Goal: Task Accomplishment & Management: Manage account settings

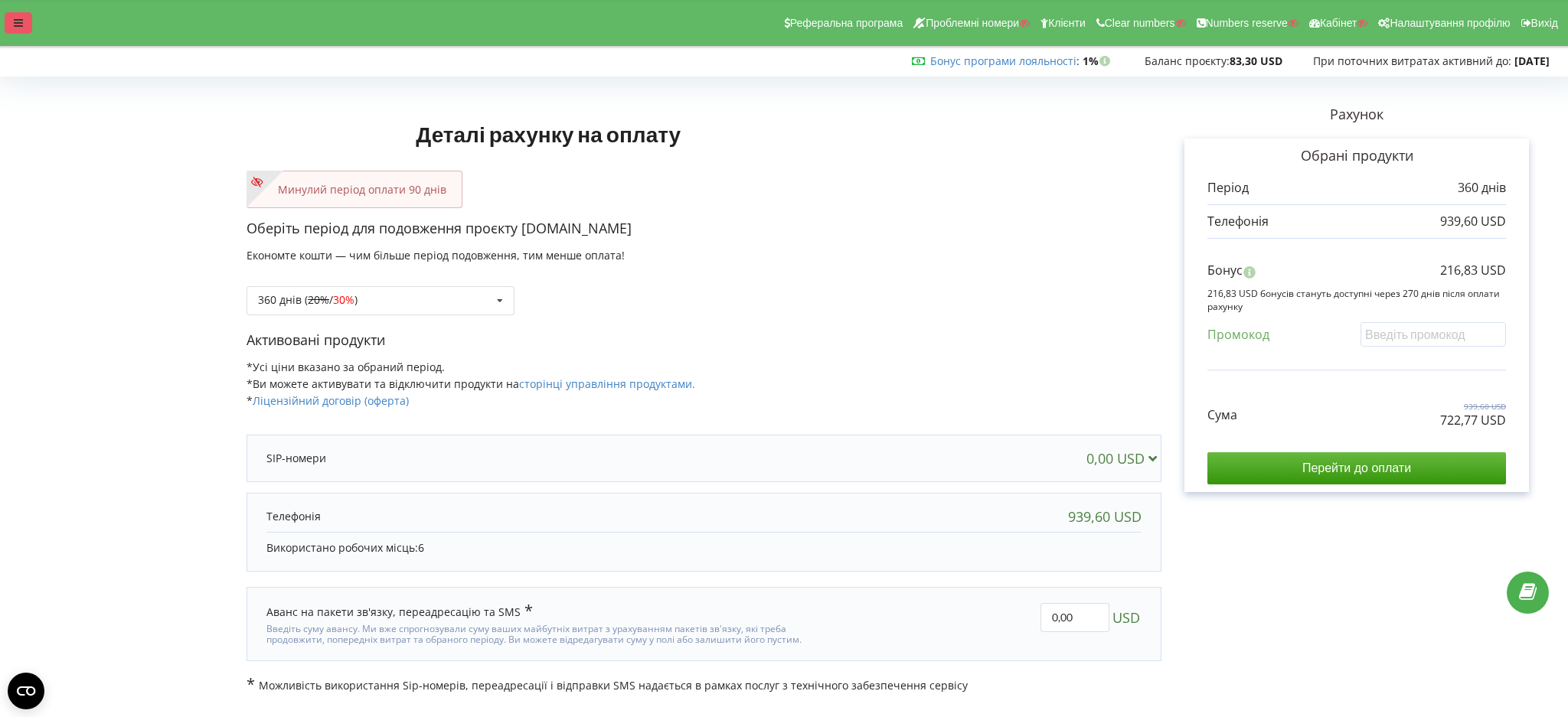
click at [14, 20] on icon at bounding box center [18, 22] width 10 height 10
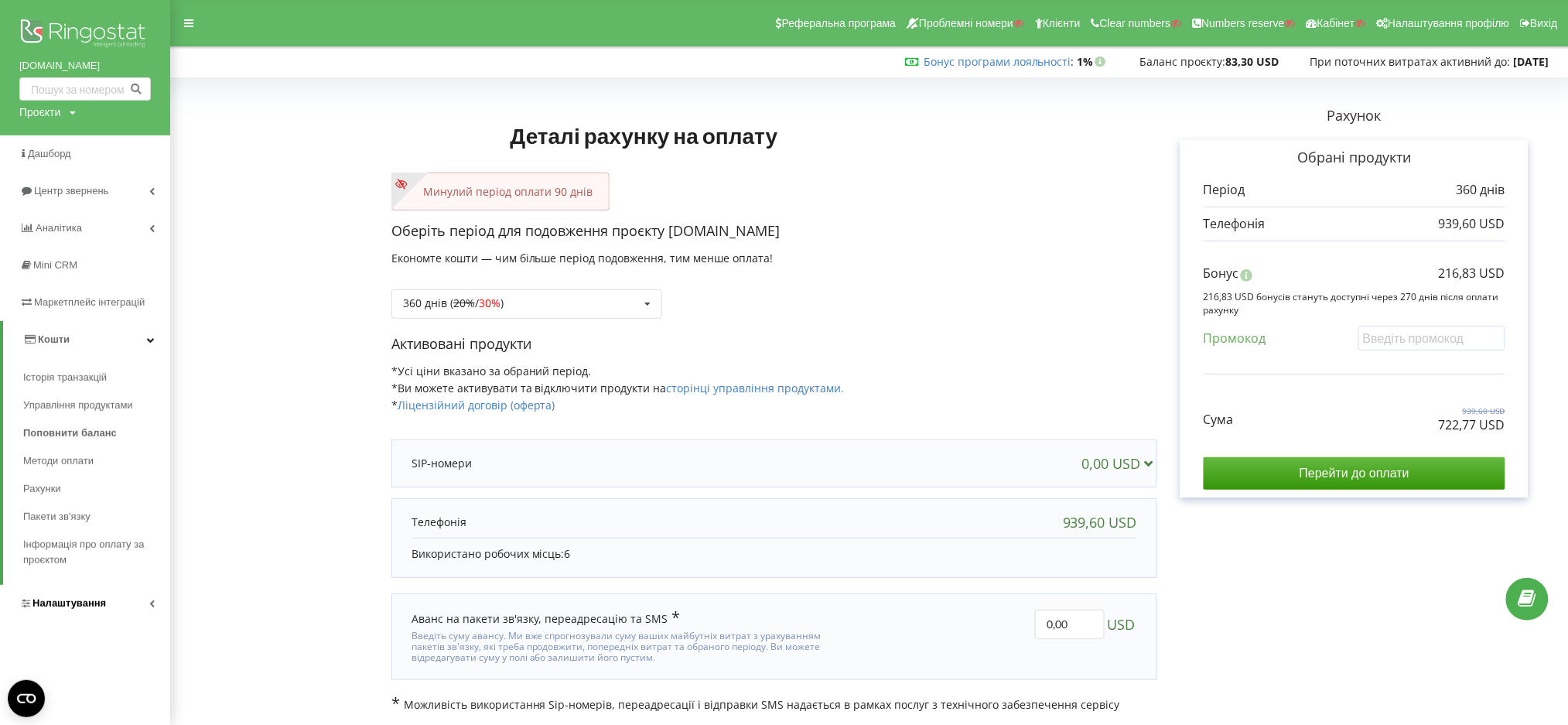
click at [74, 590] on link "Налаштування" at bounding box center [85, 603] width 170 height 37
click at [57, 454] on span "Віртуальна АТС" at bounding box center [75, 452] width 80 height 16
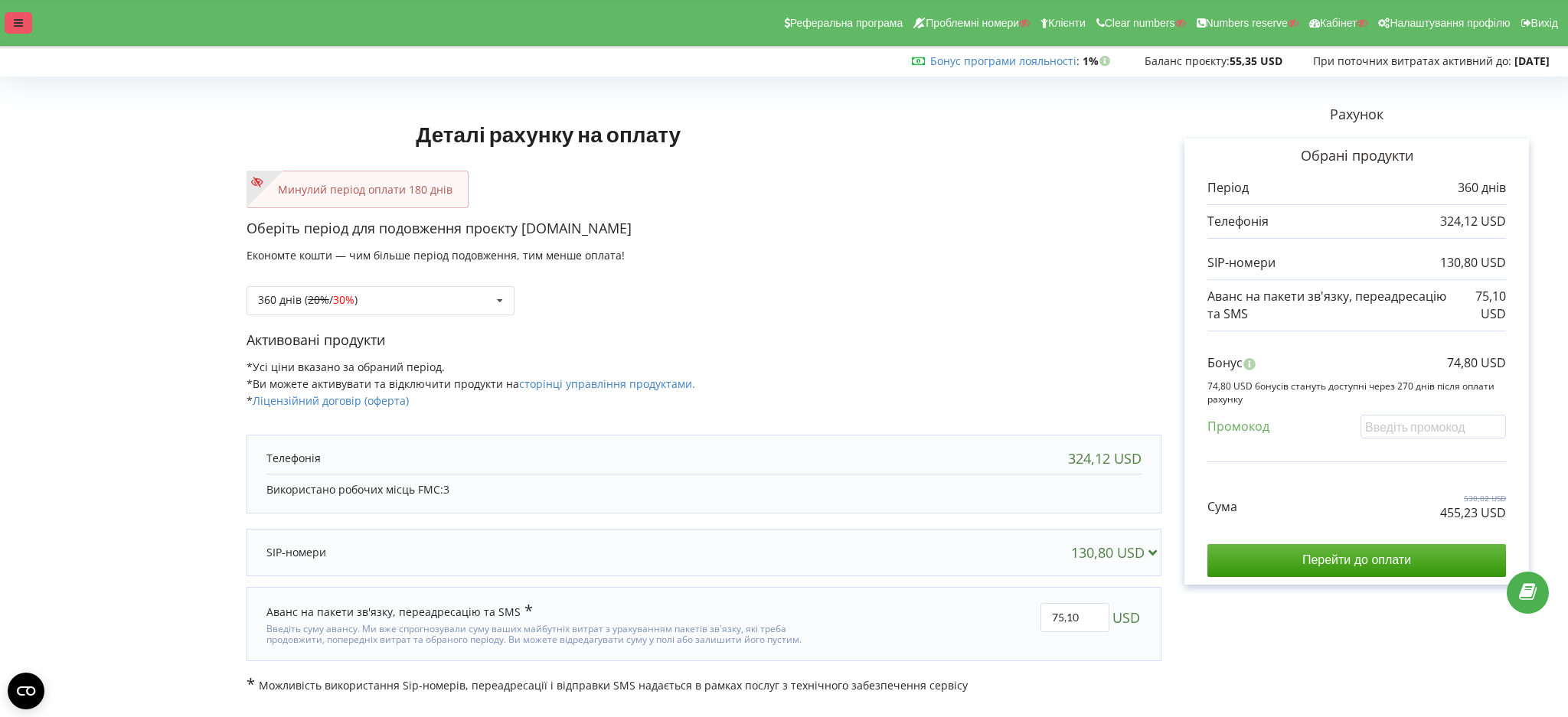
click at [15, 21] on icon at bounding box center [18, 22] width 10 height 10
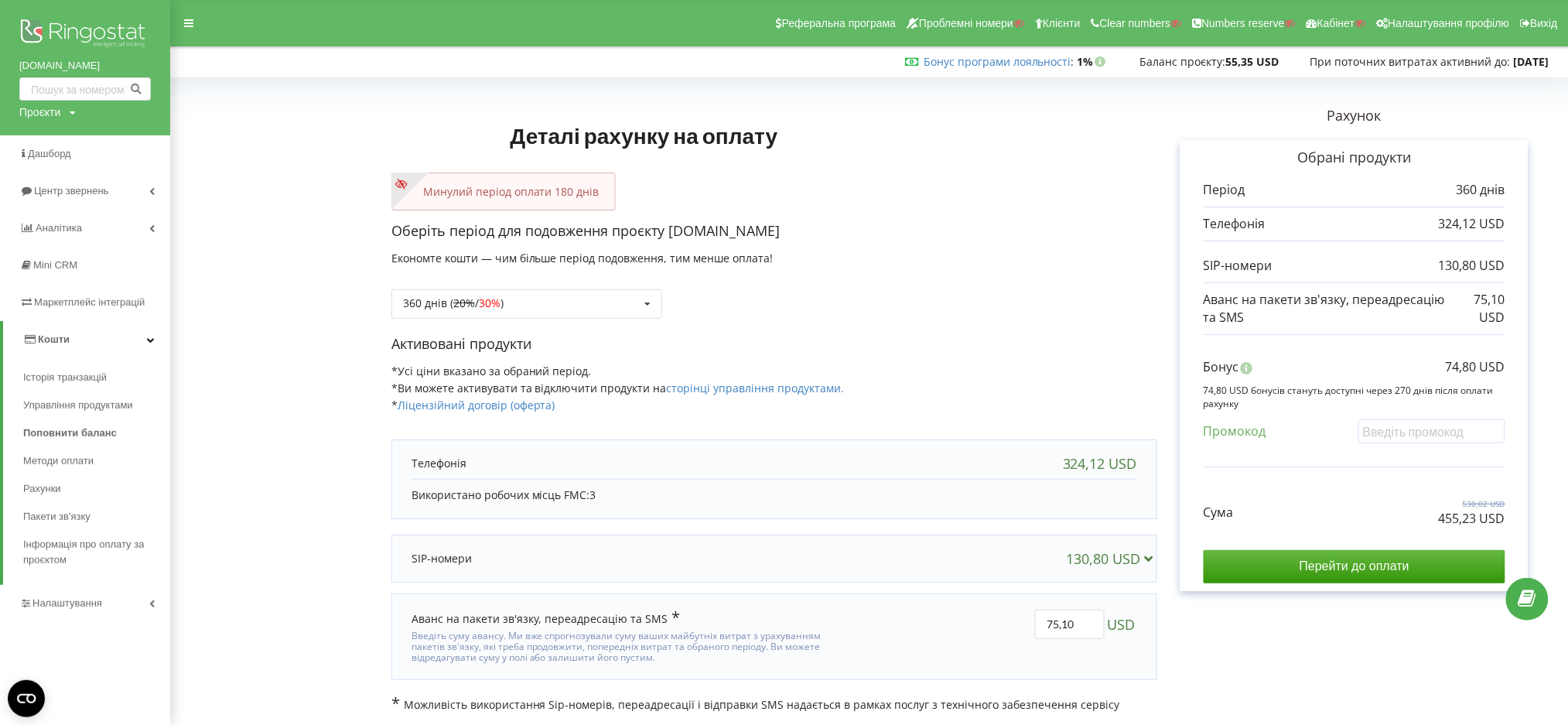
drag, startPoint x: 51, startPoint y: 107, endPoint x: 43, endPoint y: 143, distance: 36.9
click at [51, 106] on div "Проєкти" at bounding box center [39, 112] width 41 height 16
click at [43, 143] on input "text" at bounding box center [67, 144] width 77 height 23
paste input "[DOMAIN_NAME]"
type input "[DOMAIN_NAME]"
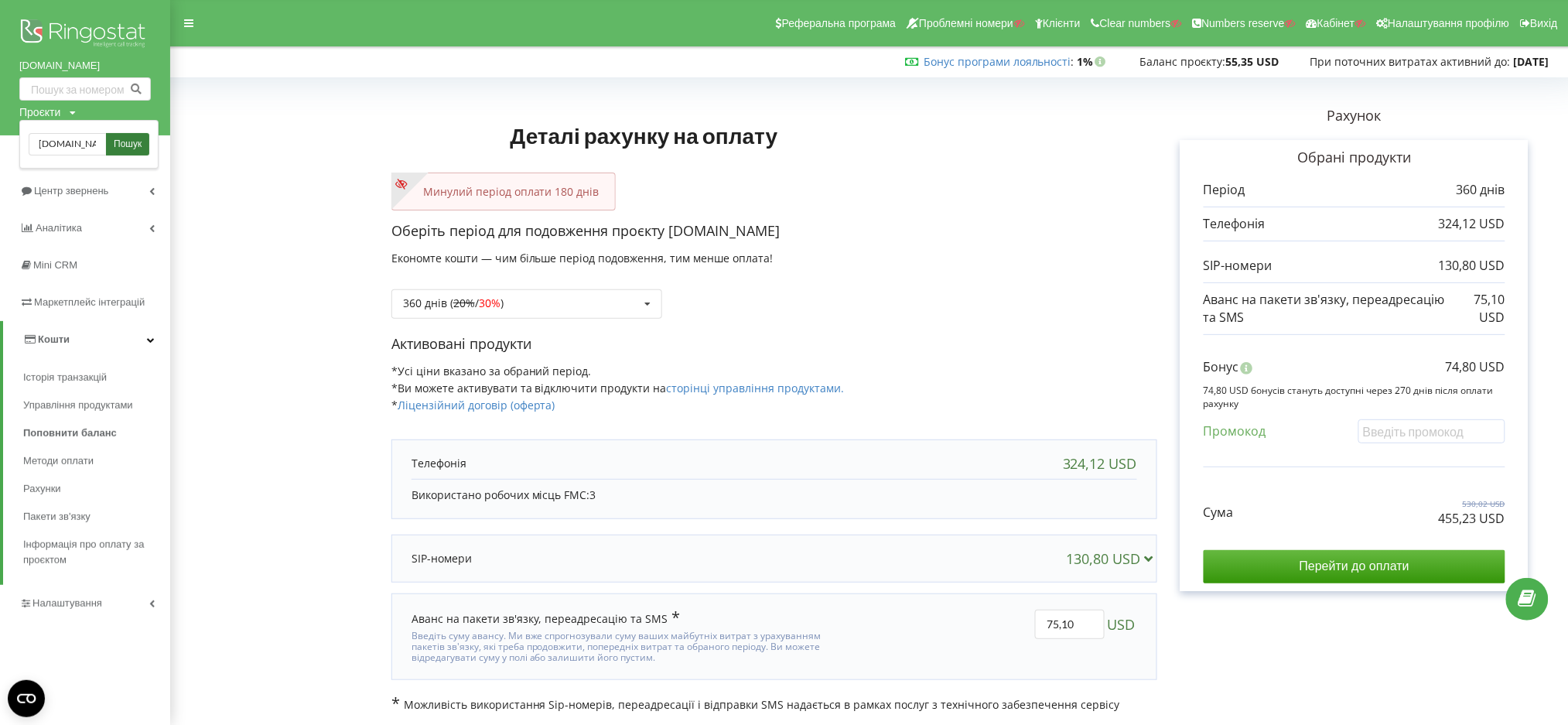
click at [134, 134] on link "Пошук" at bounding box center [128, 144] width 44 height 23
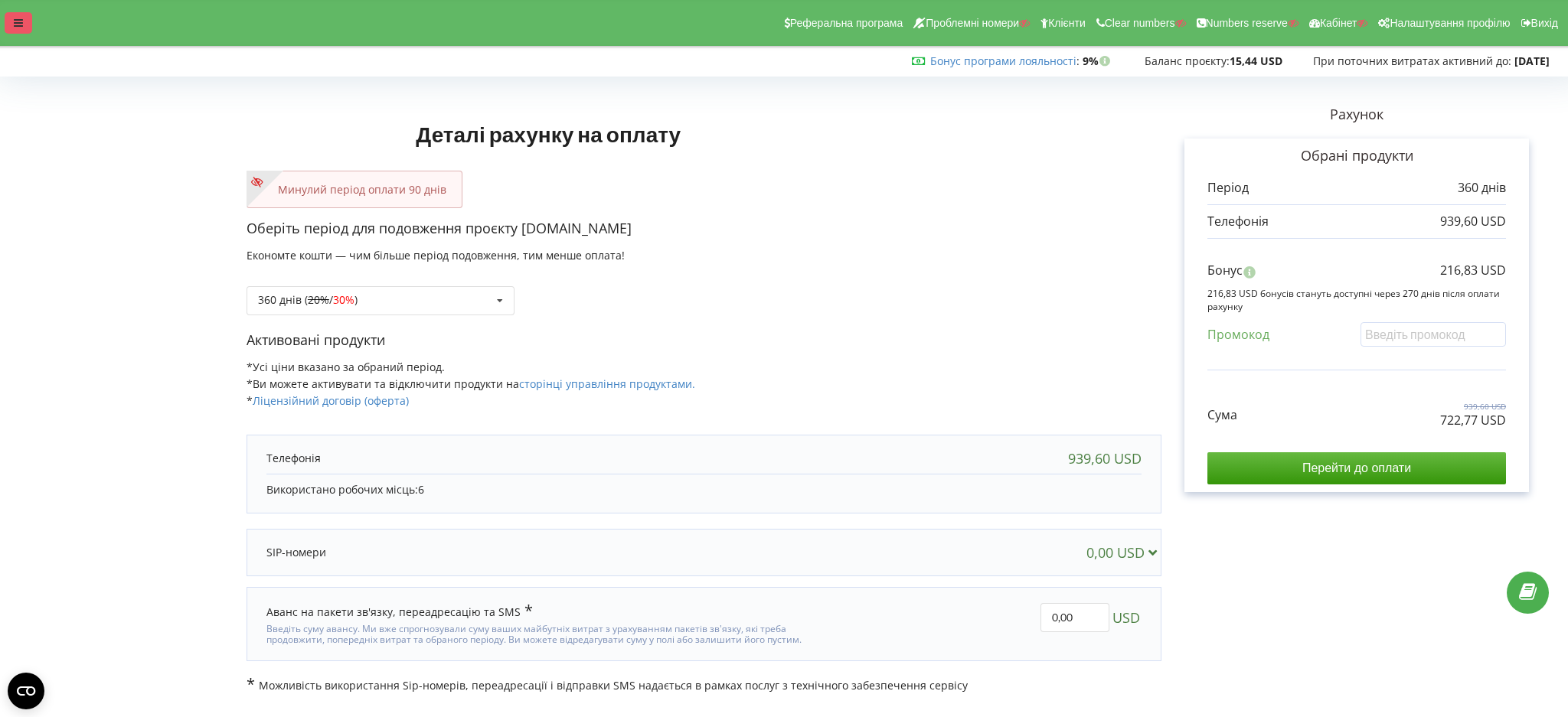
click at [12, 22] on div at bounding box center [18, 22] width 28 height 22
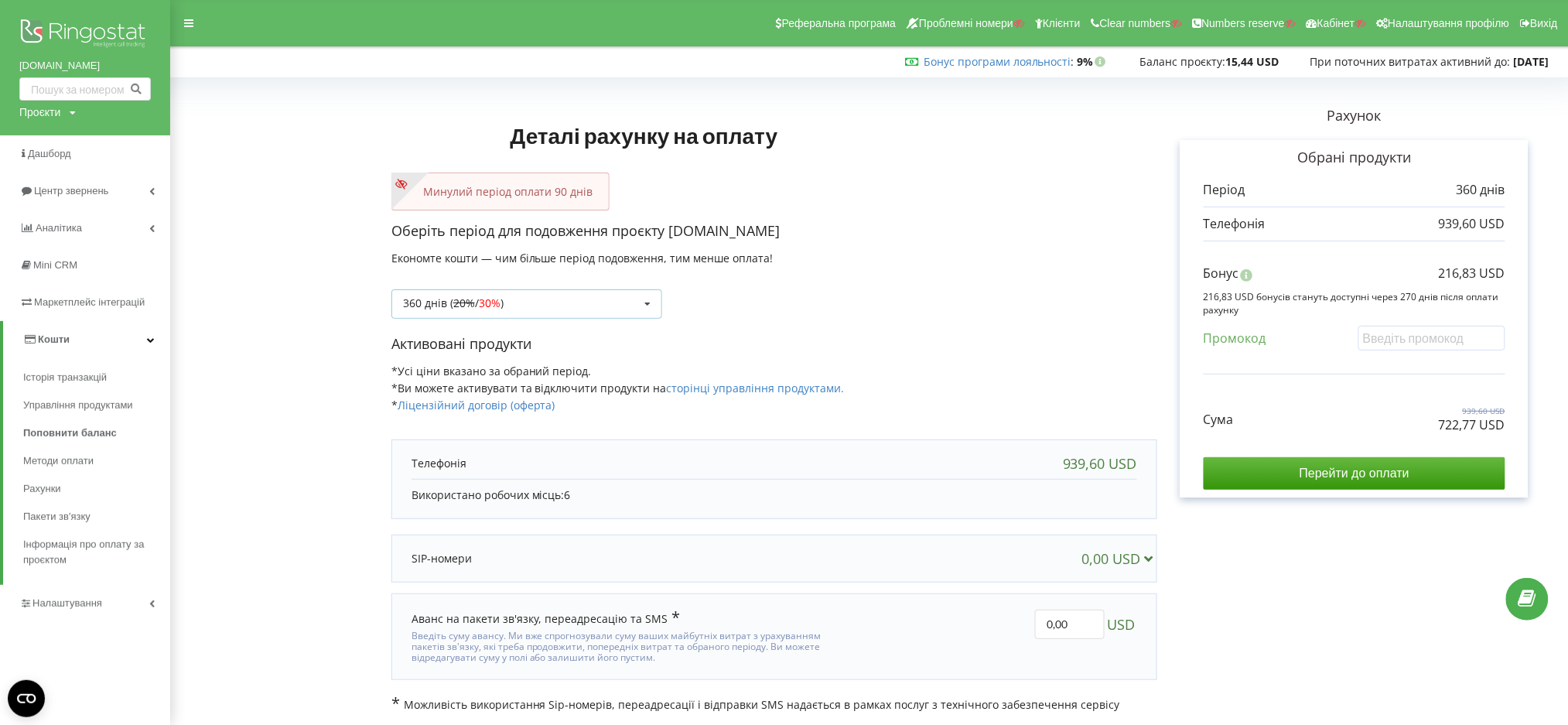
click at [517, 293] on div "360 днів ( 20% / 30% ) Поповнити баланс без подовження 20% / 30% 30% / 40%" at bounding box center [527, 304] width 271 height 30
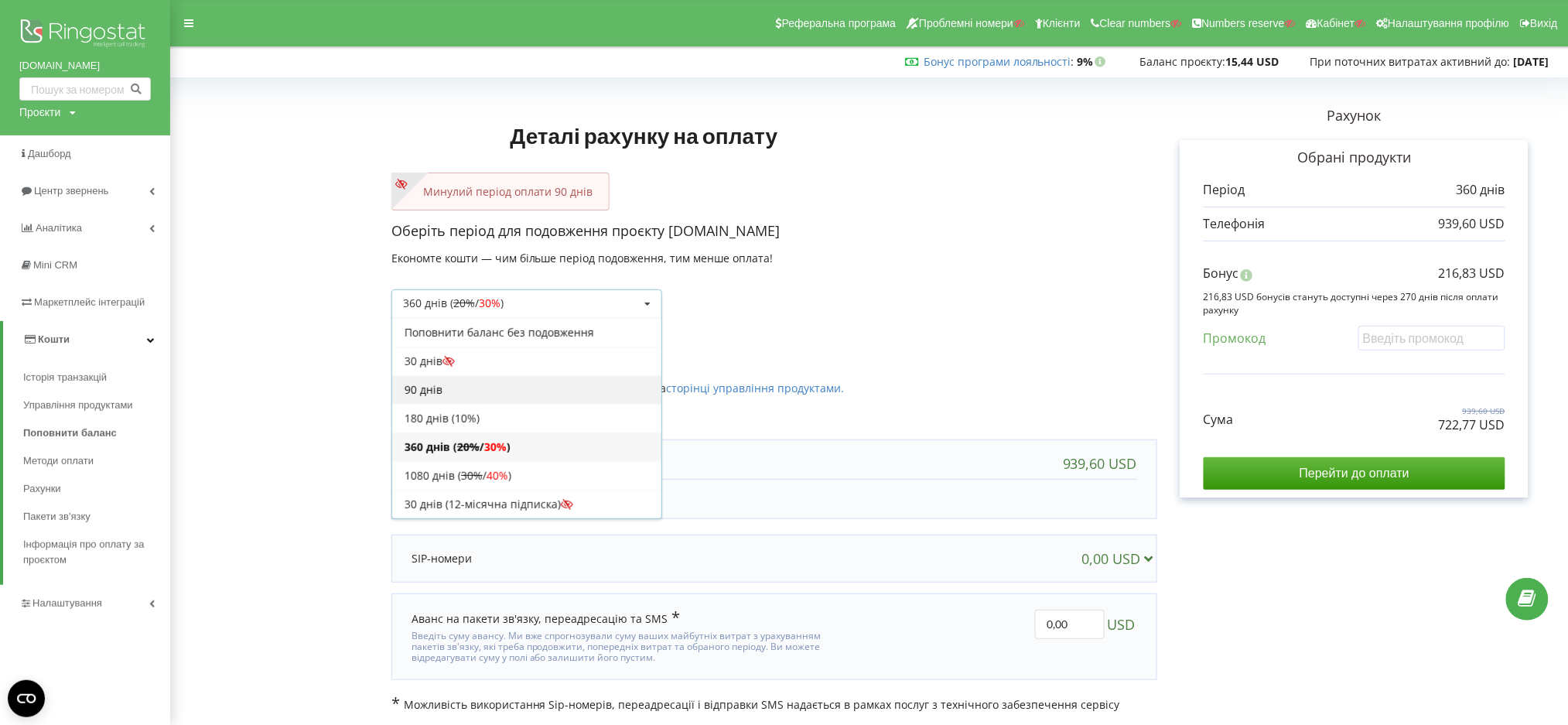
click at [485, 391] on div "90 днів" at bounding box center [527, 389] width 269 height 29
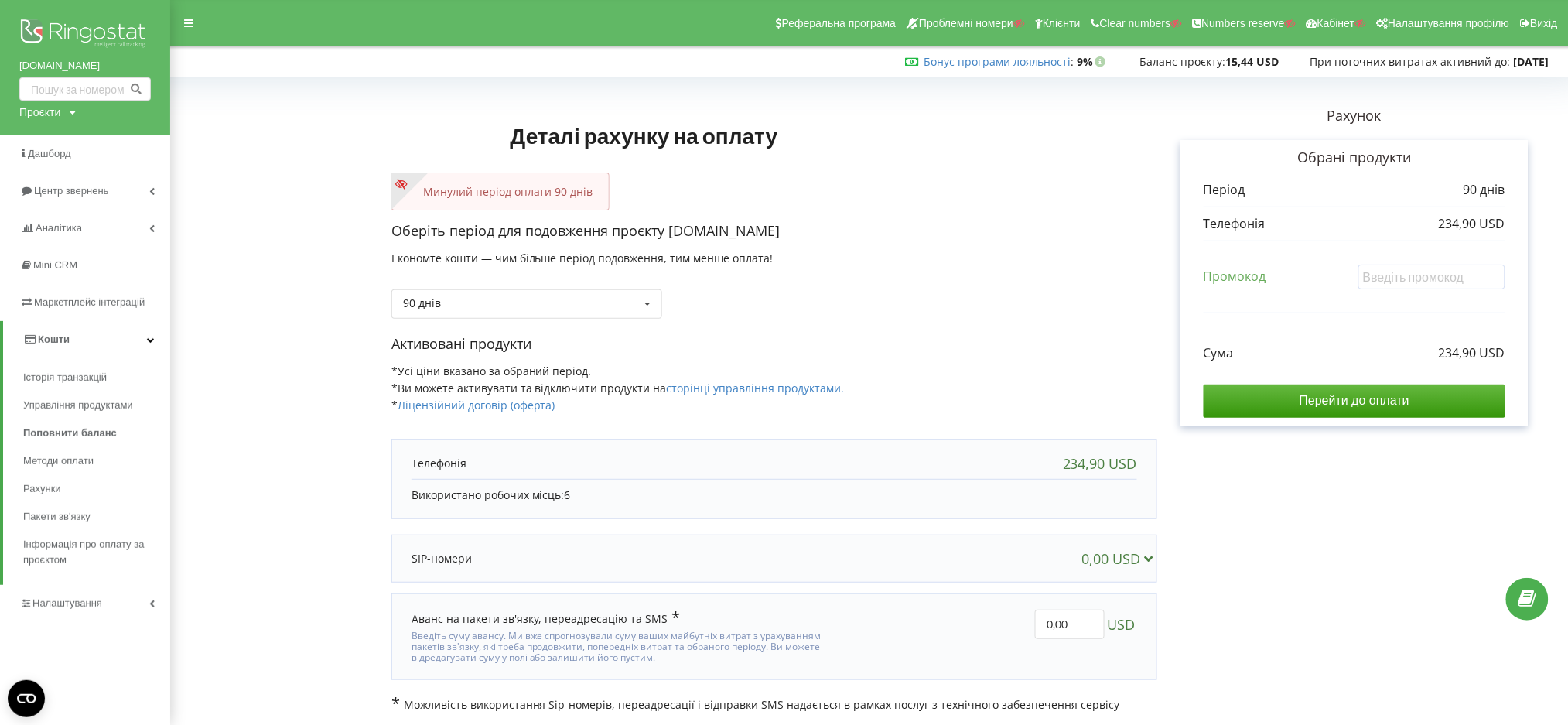
click at [541, 321] on div "Оберіть період для подовження проєкту asarstroi.com Економте кошти — чим більше…" at bounding box center [774, 277] width 766 height 113
click at [541, 299] on div "90 днів Поповнити баланс без подовження 30 днів 20% / 30% 30% / 40%" at bounding box center [527, 304] width 271 height 30
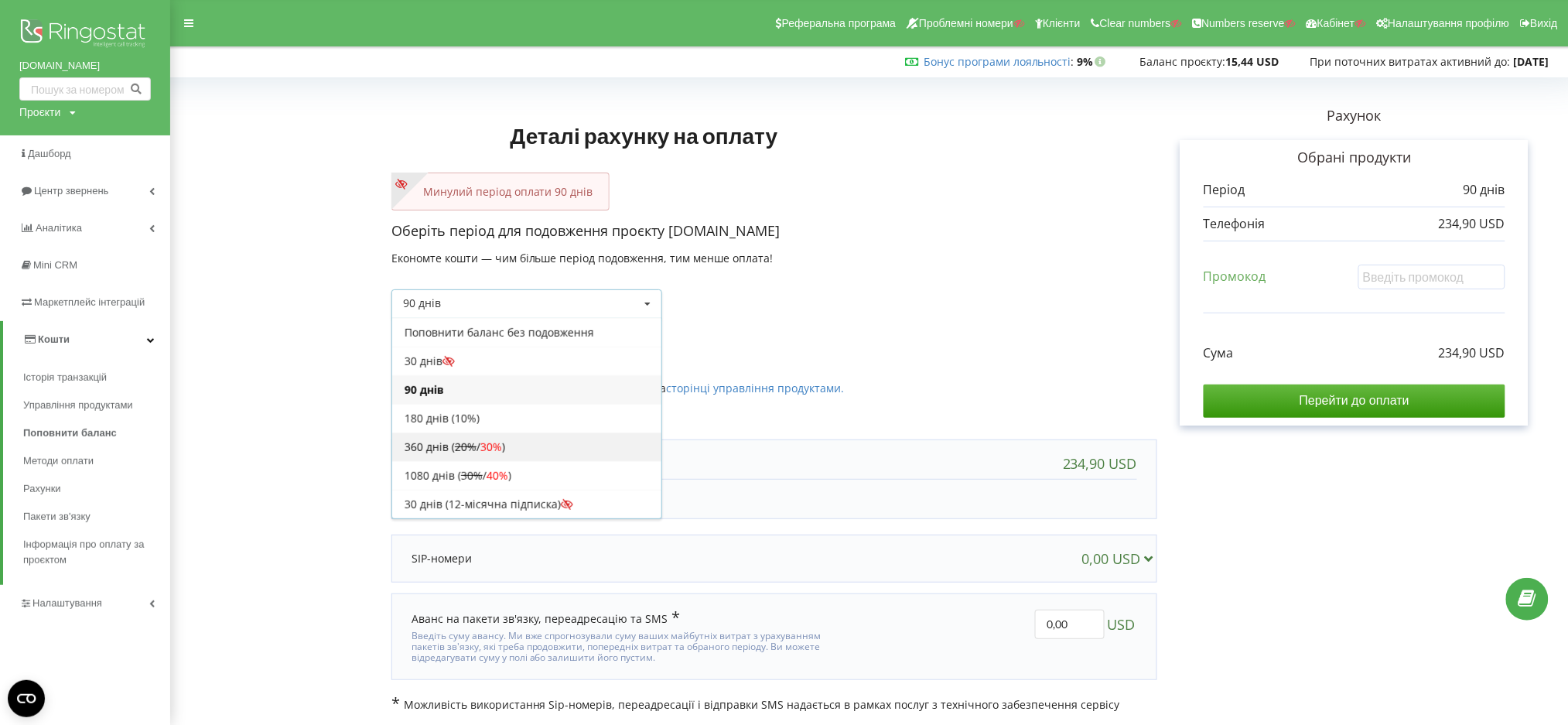
click at [537, 441] on div "360 днів ( 20% / 30% )" at bounding box center [527, 447] width 269 height 29
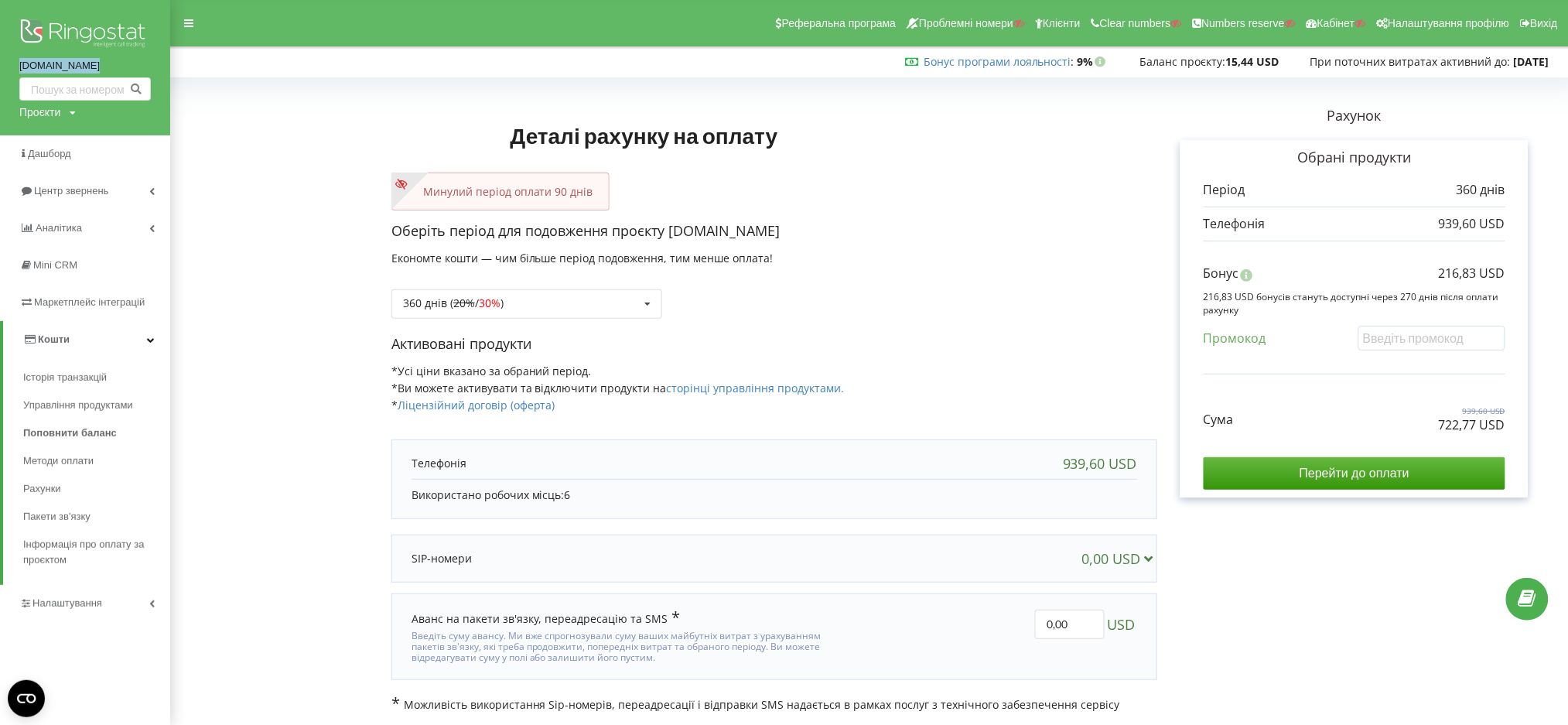
drag, startPoint x: 20, startPoint y: 71, endPoint x: 87, endPoint y: 69, distance: 67.0
click at [87, 69] on div "asarstroi.com Проєкти Пошук" at bounding box center [85, 67] width 170 height 136
copy link "asarstroi.com"
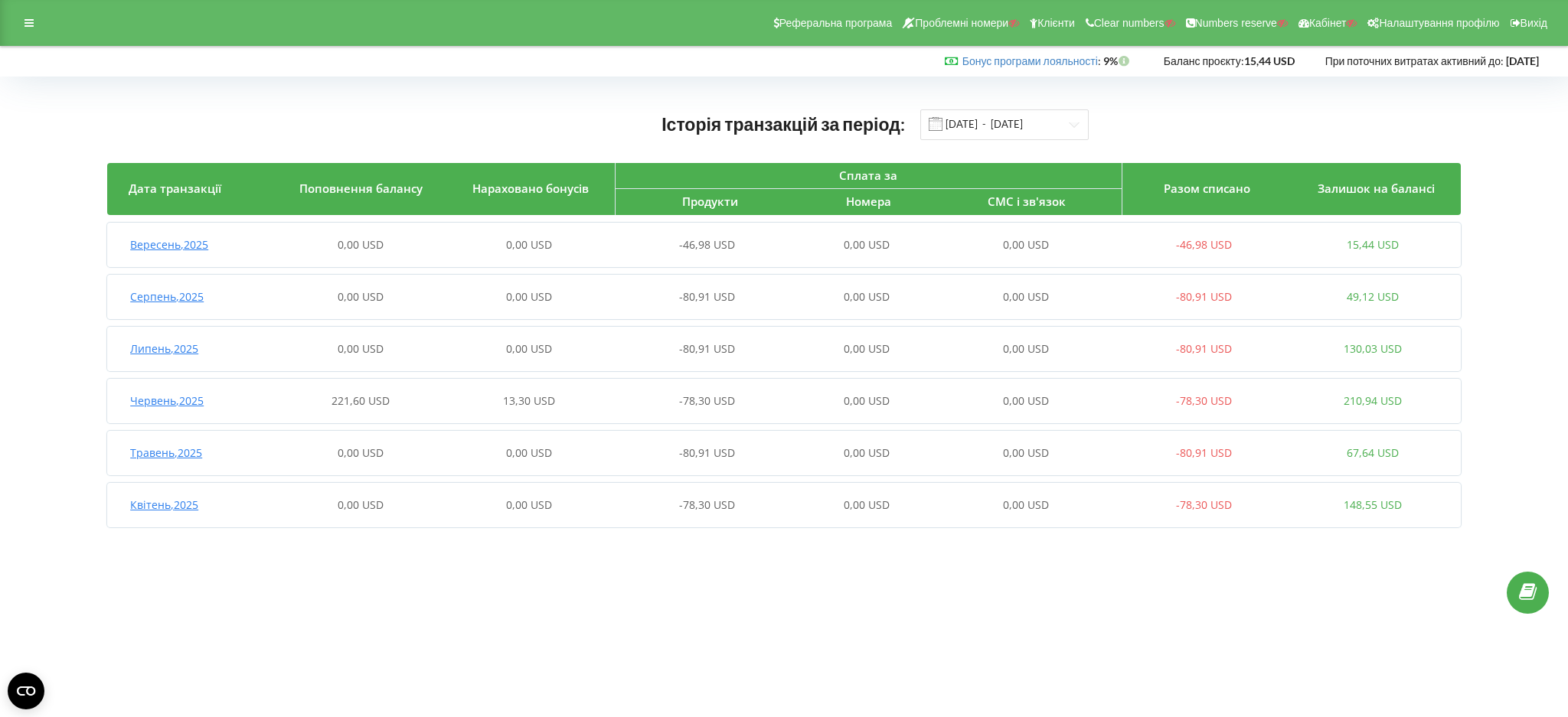
click at [421, 409] on div "Червень , 2025 221,60 USD 13,30 USD -78,30 USD 0,00 USD 0,00 USD -78,30 USD 210…" at bounding box center [782, 400] width 1350 height 36
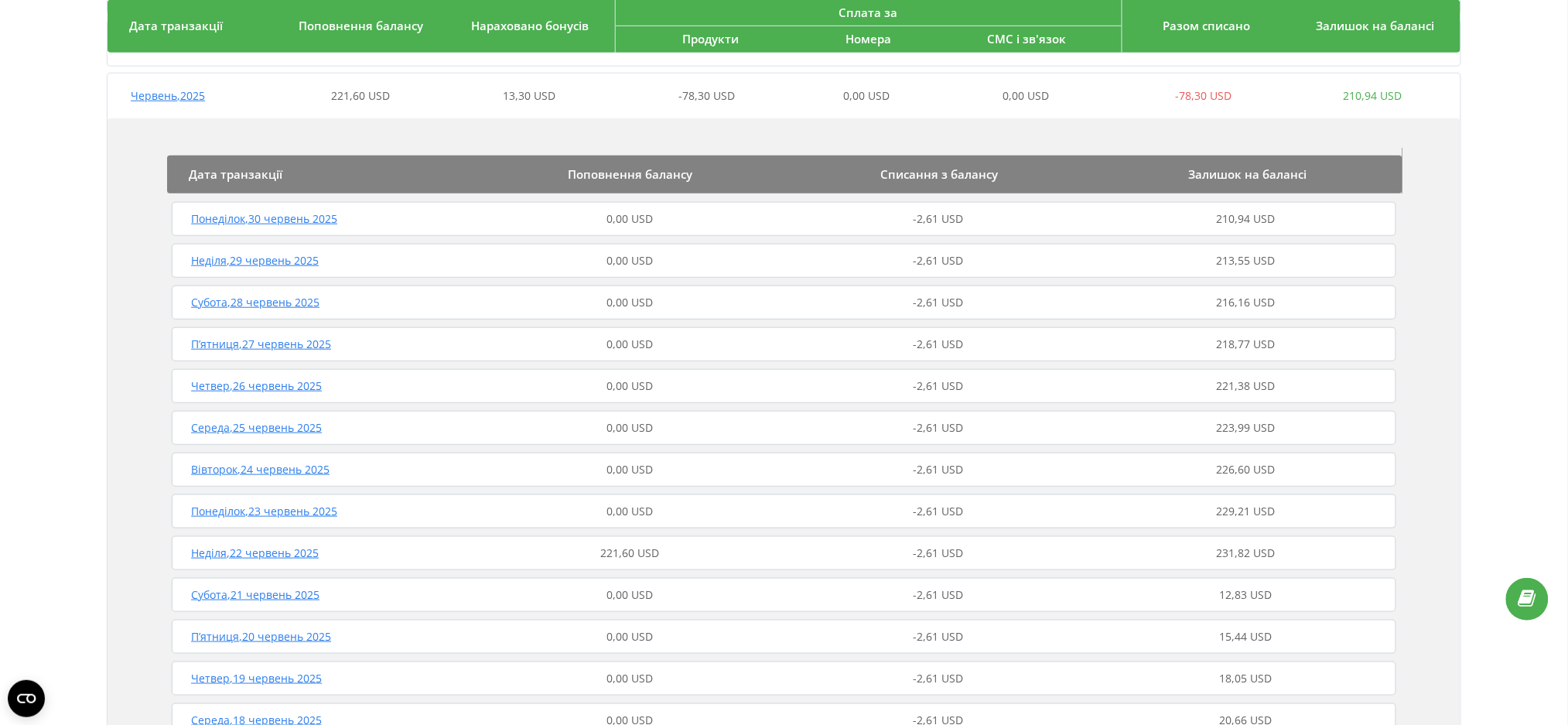
click at [691, 554] on div "221,60 USD" at bounding box center [629, 554] width 308 height 16
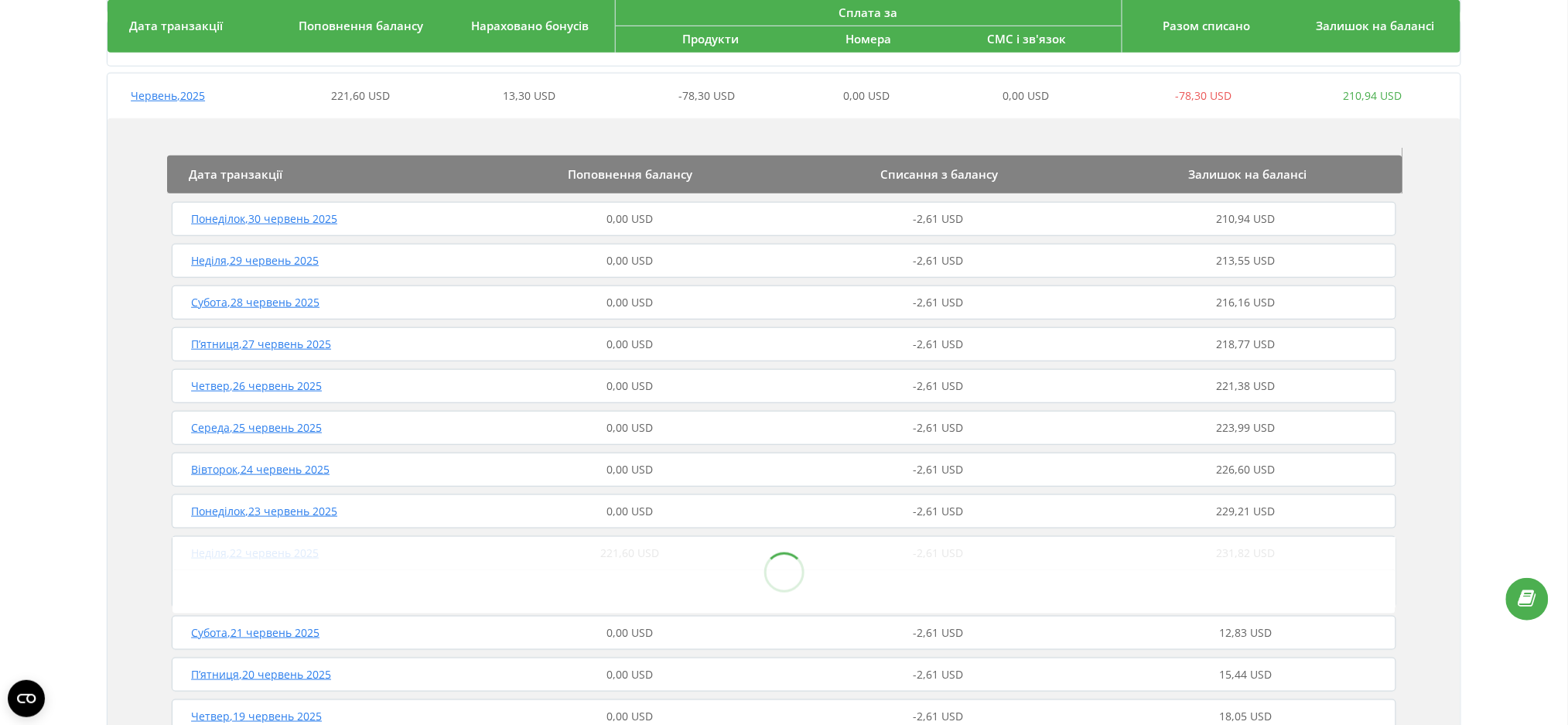
scroll to position [619, 0]
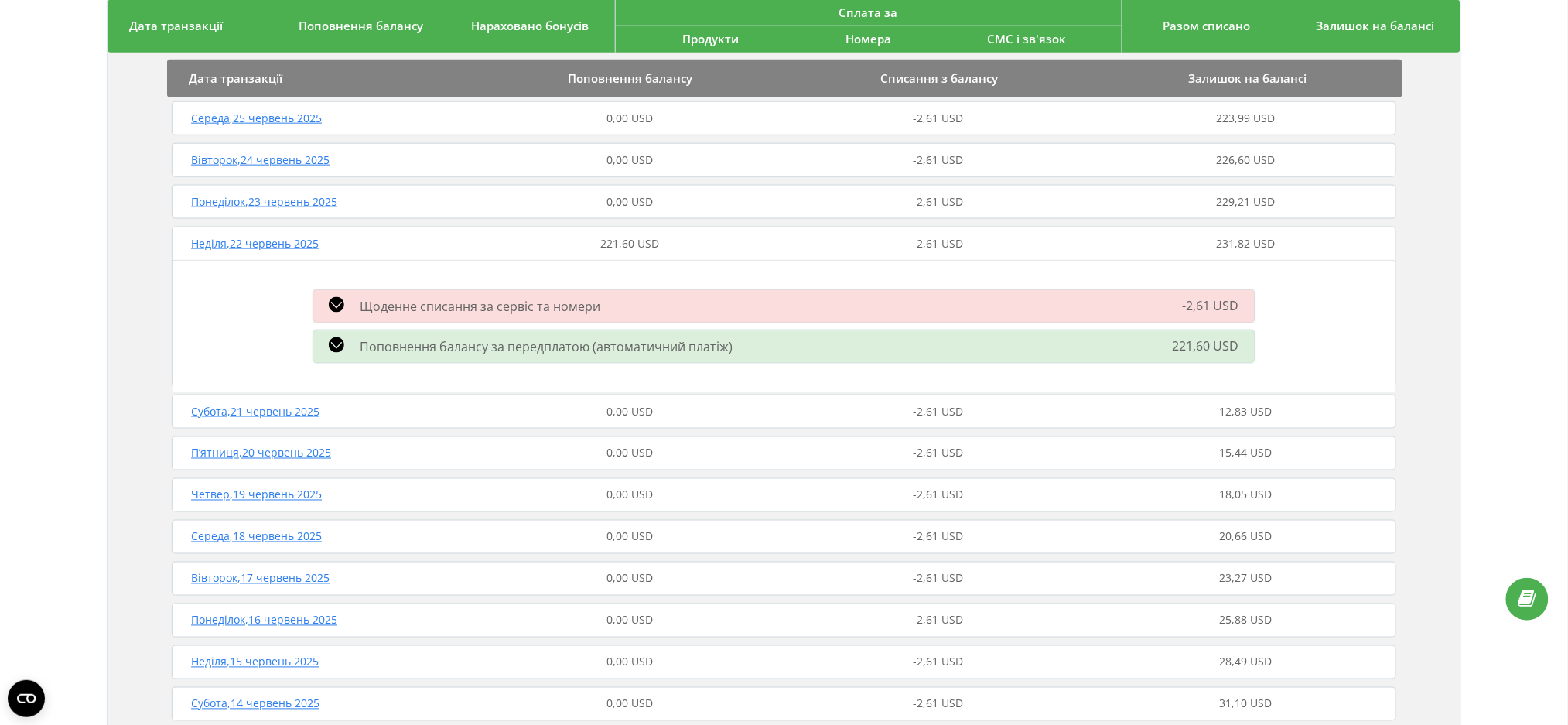
click at [453, 352] on span "Поповнення балансу за передплатою (автоматичний платіж)" at bounding box center [546, 346] width 373 height 17
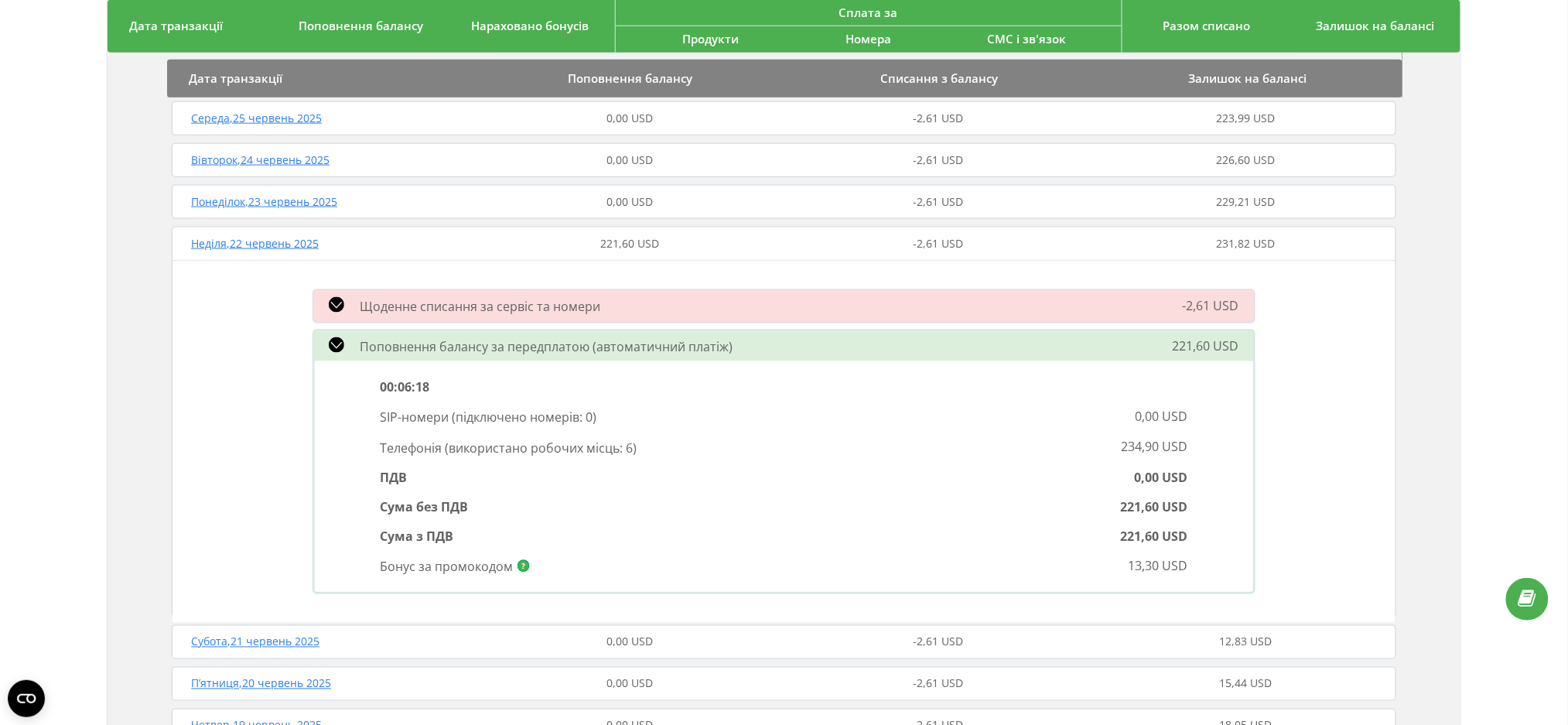
click at [453, 352] on span "Поповнення балансу за передплатою (автоматичний платіж)" at bounding box center [546, 346] width 373 height 17
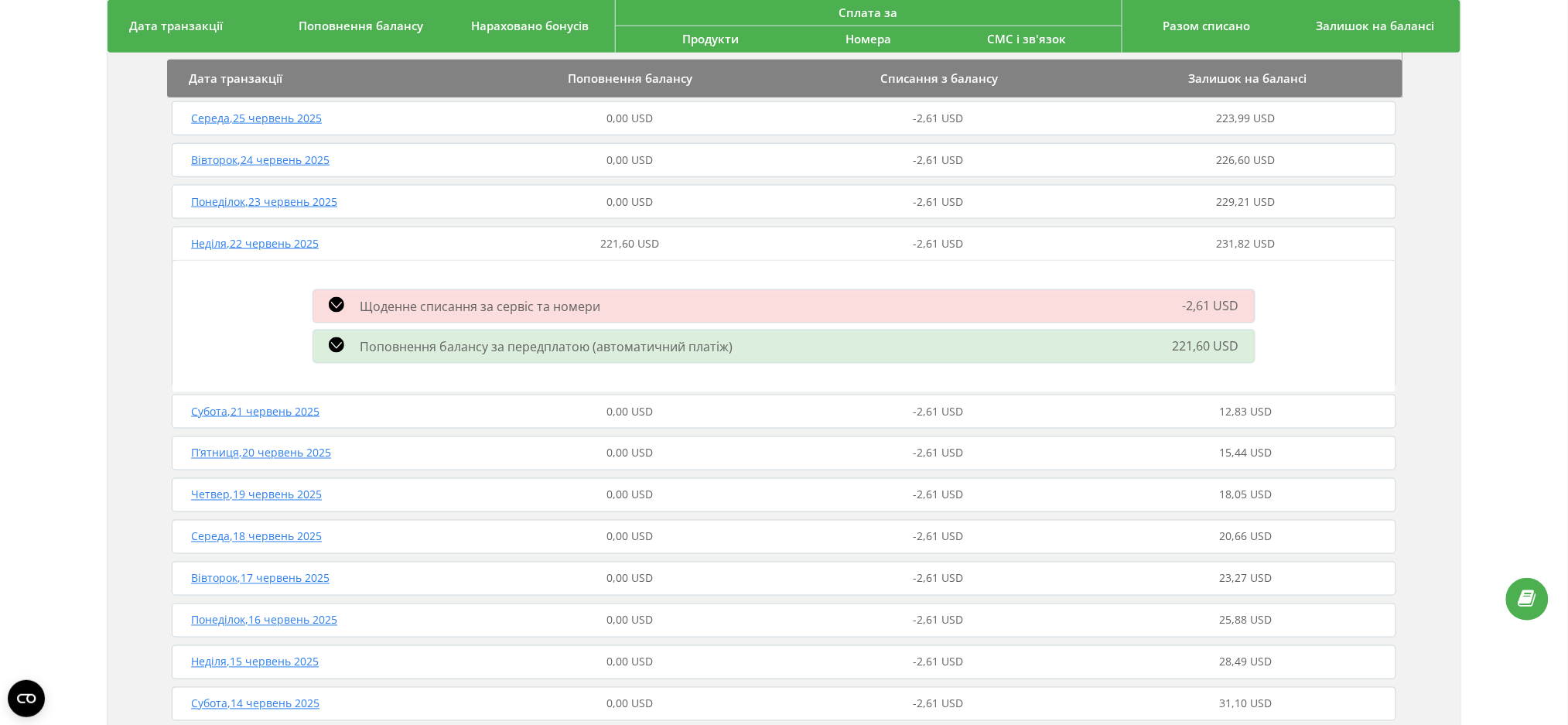
click at [382, 228] on div "Неділя , 22 червень 2025 221,60 USD -2,61 USD 231,82 USD" at bounding box center [784, 244] width 1232 height 37
